Goal: Task Accomplishment & Management: Use online tool/utility

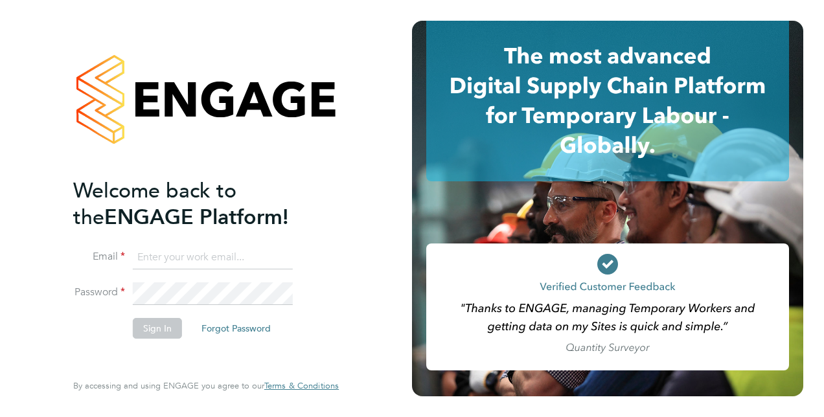
type input "[PERSON_NAME][EMAIL_ADDRESS][PERSON_NAME][DOMAIN_NAME]"
click at [152, 327] on button "Sign In" at bounding box center [157, 328] width 49 height 21
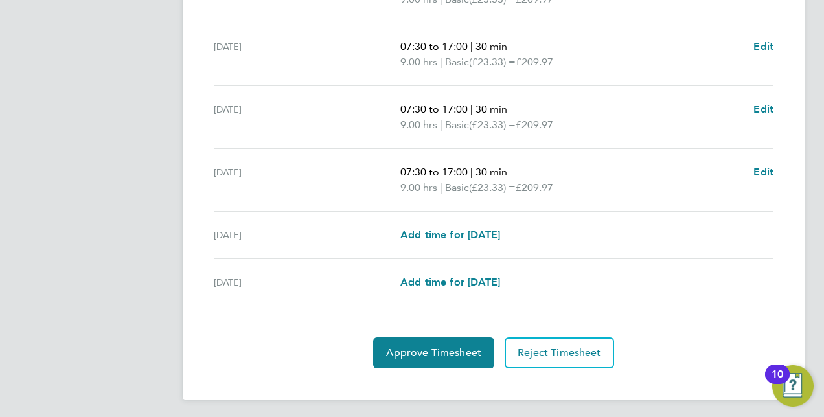
scroll to position [527, 0]
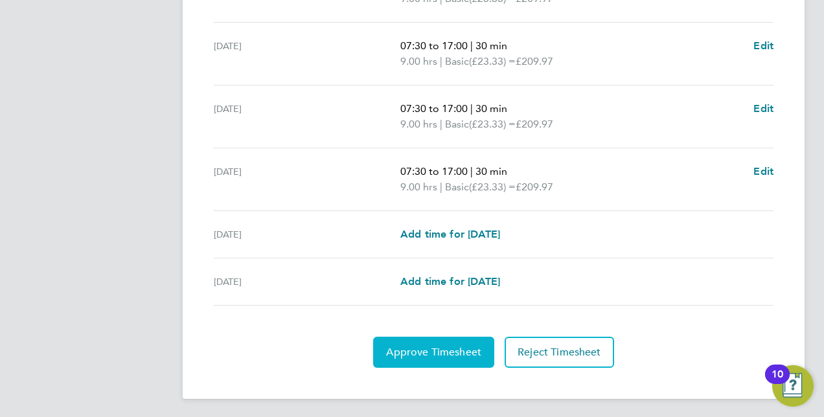
click at [445, 356] on button "Approve Timesheet" at bounding box center [433, 352] width 121 height 31
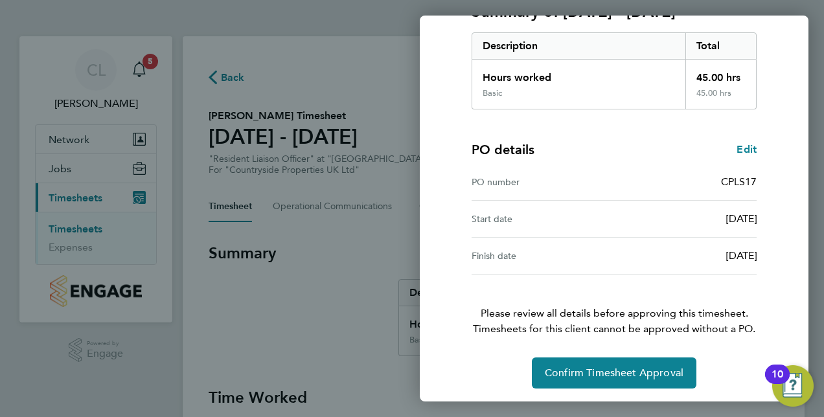
scroll to position [202, 0]
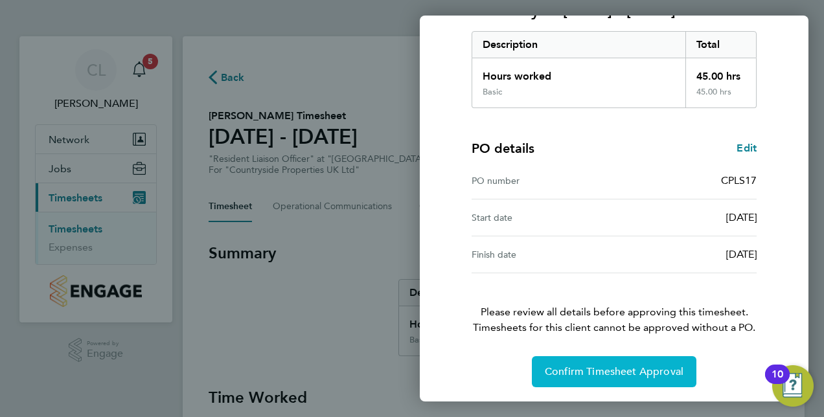
click at [623, 380] on button "Confirm Timesheet Approval" at bounding box center [614, 371] width 165 height 31
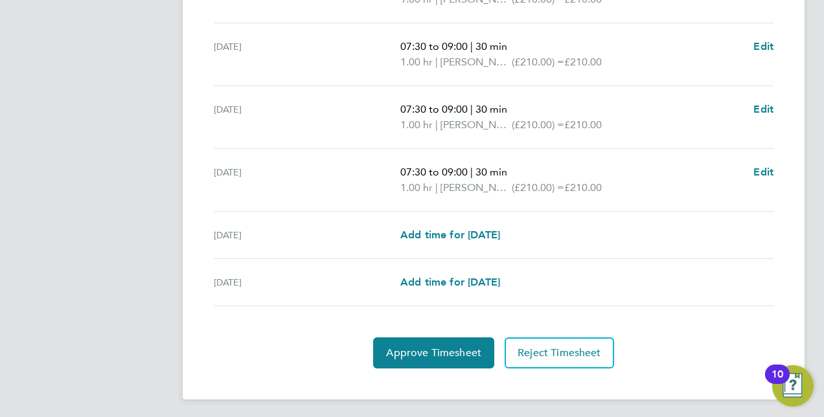
scroll to position [527, 0]
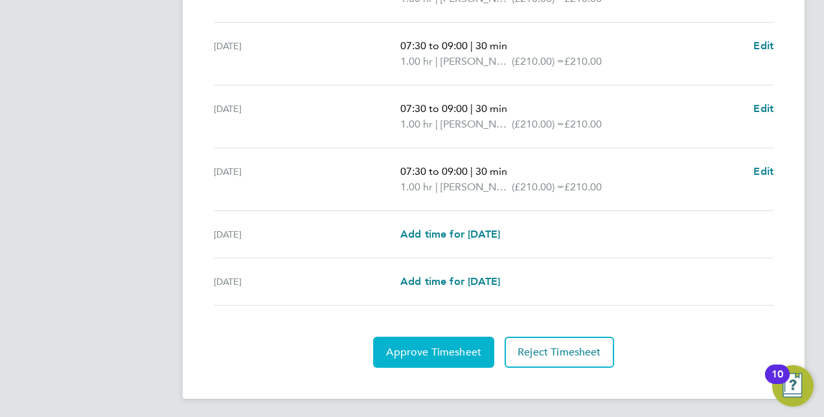
click at [454, 347] on span "Approve Timesheet" at bounding box center [433, 352] width 95 height 13
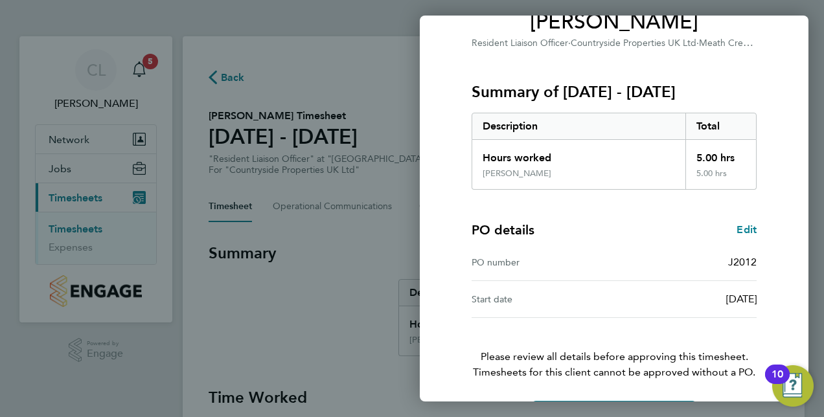
scroll to position [165, 0]
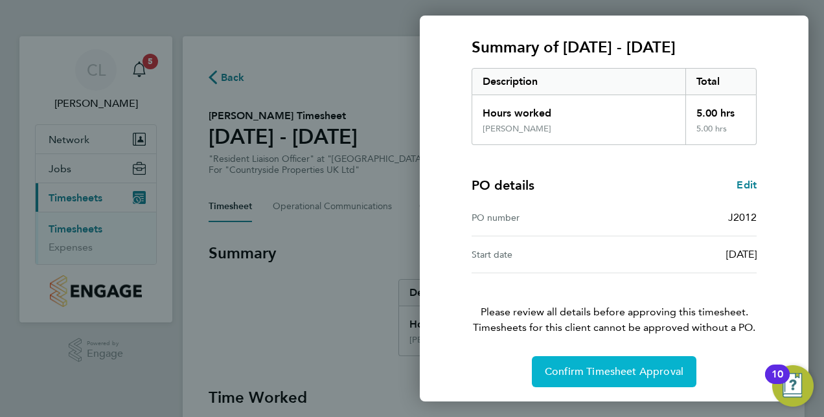
click at [625, 372] on span "Confirm Timesheet Approval" at bounding box center [614, 371] width 139 height 13
